Goal: Information Seeking & Learning: Learn about a topic

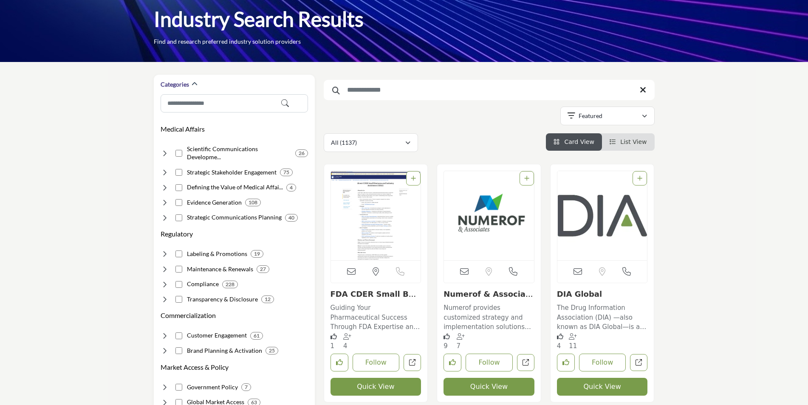
scroll to position [42, 0]
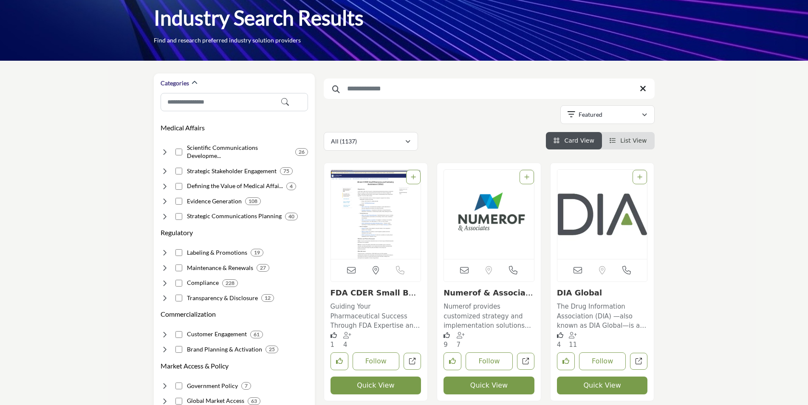
click at [382, 295] on link "FDA CDER Small Busin..." at bounding box center [374, 297] width 88 height 18
click at [370, 295] on link "FDA CDER Small Busin..." at bounding box center [374, 297] width 88 height 18
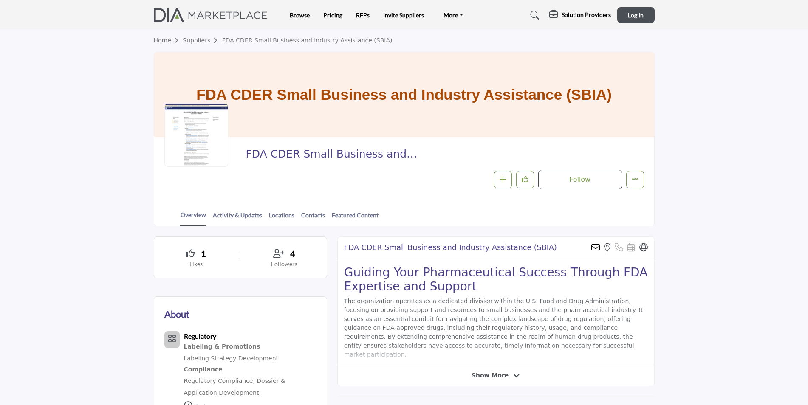
click at [321, 15] on ul "Browse Pricing RFPs Invite Suppliers More FAQ's DIAglobal.org" at bounding box center [379, 15] width 179 height 12
click at [327, 13] on link "Pricing" at bounding box center [332, 14] width 19 height 7
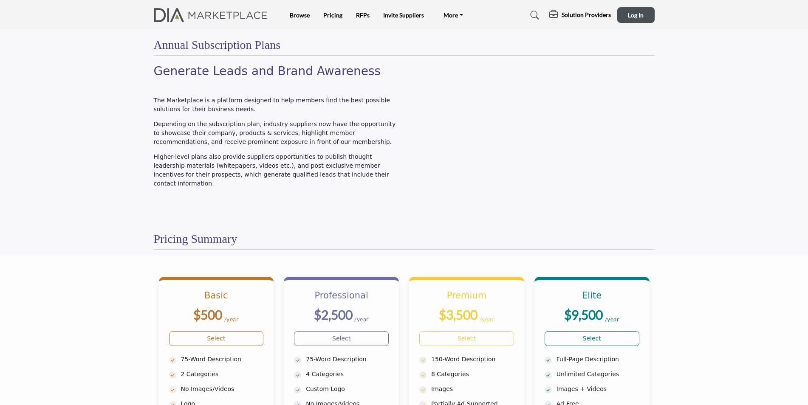
click at [196, 22] on img at bounding box center [213, 15] width 119 height 14
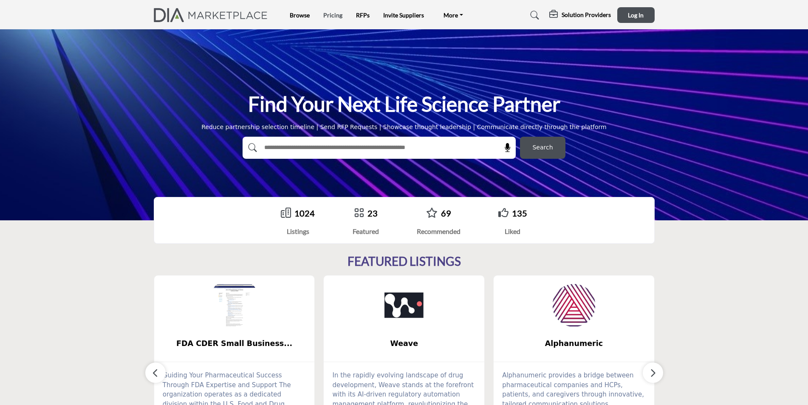
click at [334, 14] on link "Pricing" at bounding box center [332, 14] width 19 height 7
